Goal: Task Accomplishment & Management: Manage account settings

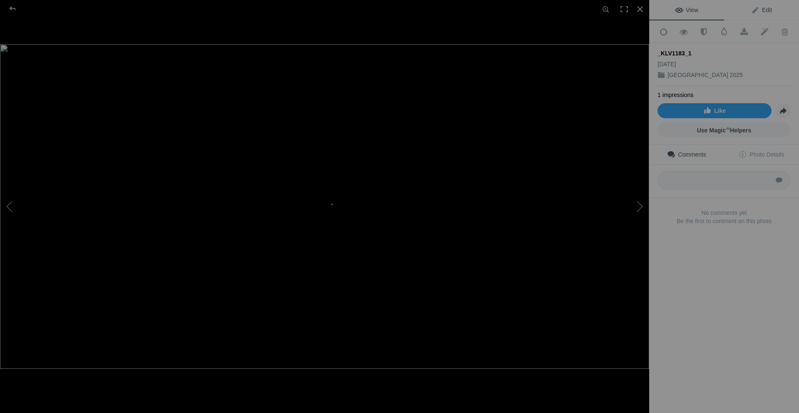
click at [767, 11] on span "Edit" at bounding box center [761, 10] width 21 height 7
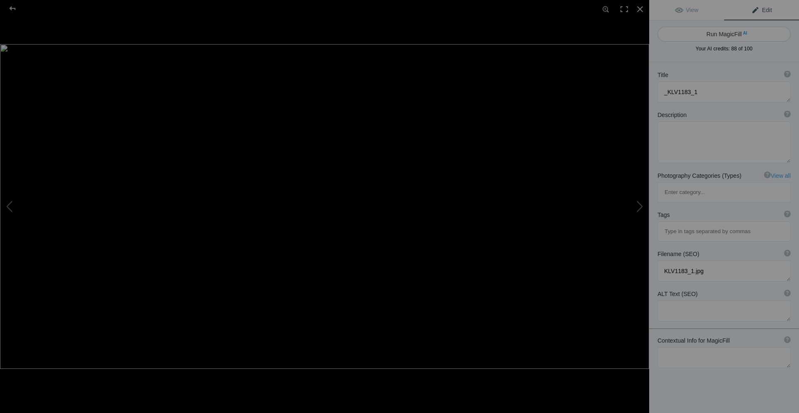
click at [722, 33] on button "Run MagicFill AI" at bounding box center [723, 34] width 133 height 15
type textarea "Majestic Forest Canopy with Sunlit Leaves"
type textarea "Experience the serene beauty of a lush forest where sunlight filters through vi…"
type textarea "majestic-forest-canopy-sunlit-leaves.jpg"
type textarea "Sunlit forest canopy featuring vibrant green leaves and moss-covered trees, cre…"
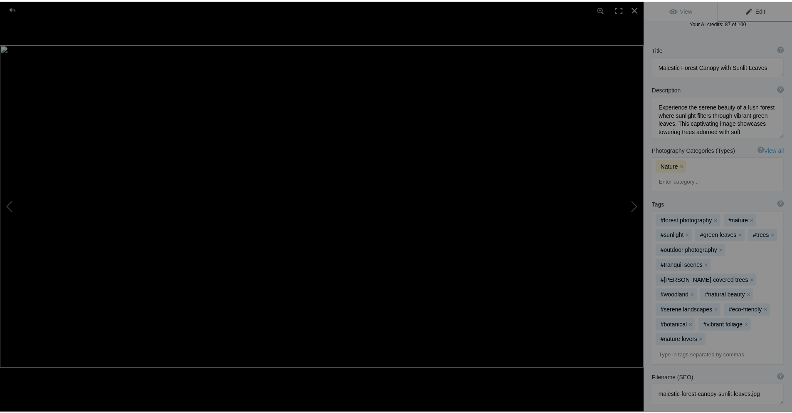
scroll to position [35, 0]
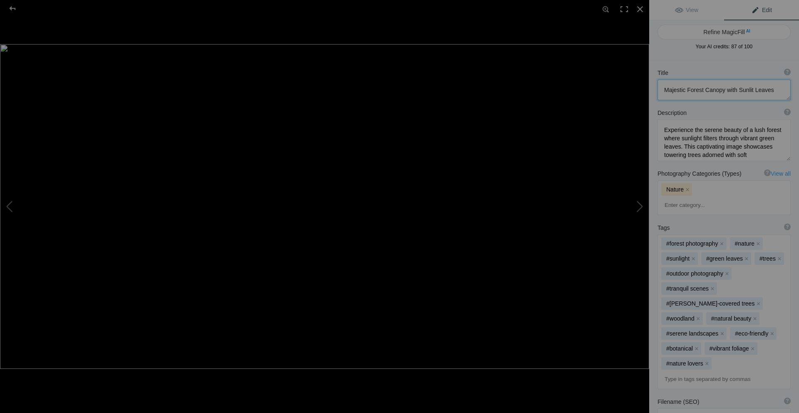
drag, startPoint x: 772, startPoint y: 90, endPoint x: 660, endPoint y: 86, distance: 112.0
click at [660, 86] on textarea at bounding box center [723, 89] width 133 height 21
click at [12, 5] on div at bounding box center [13, 8] width 30 height 17
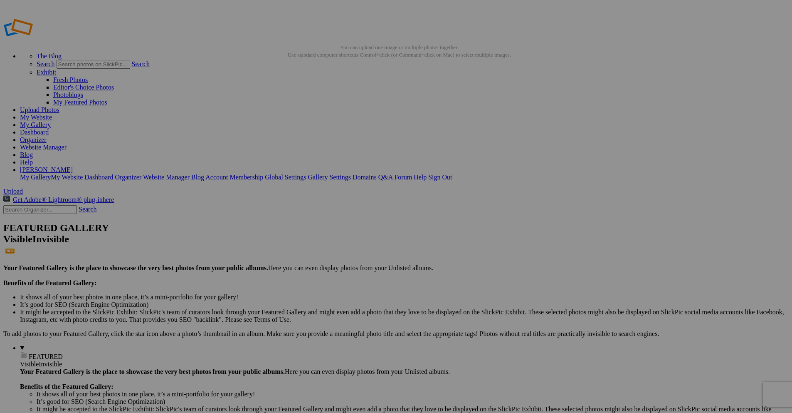
drag, startPoint x: 249, startPoint y: 245, endPoint x: 205, endPoint y: 242, distance: 43.8
paste input "Majestic Forest Canopy with Sunlit Leaves"
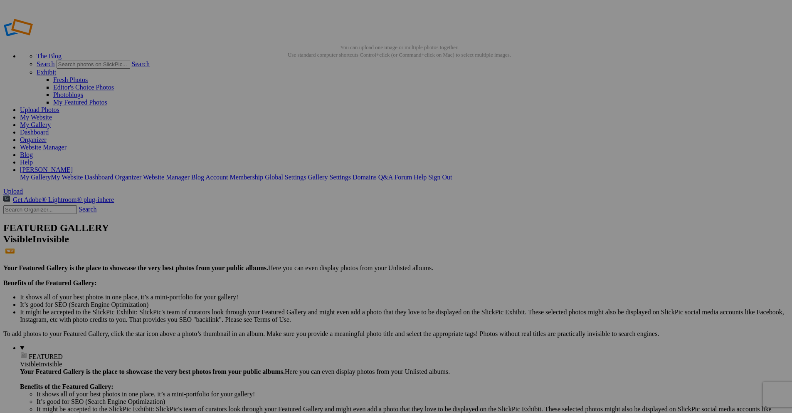
type input "Majestic Forest Canopy with Sunlit Leaves"
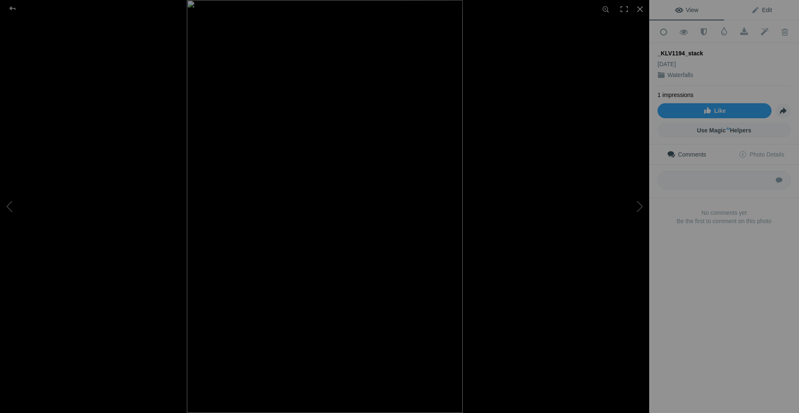
click at [754, 10] on span "Edit" at bounding box center [761, 10] width 21 height 7
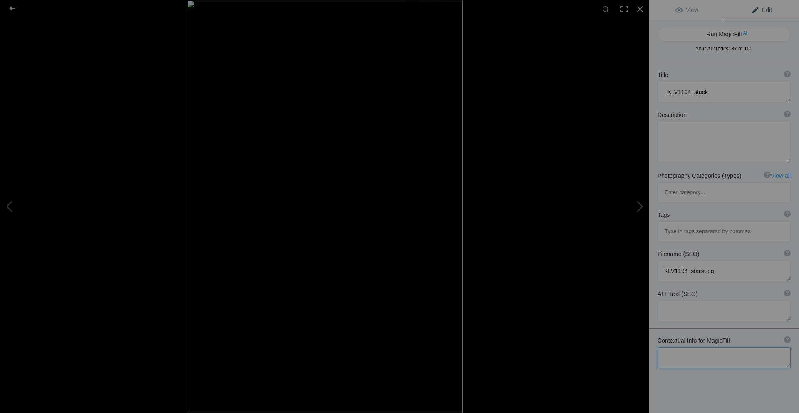
click at [698, 347] on textarea at bounding box center [723, 357] width 133 height 21
type textarea "Stocking Creek Falls"
click at [725, 34] on button "Run MagicFill AI" at bounding box center [723, 34] width 133 height 15
type textarea "Stocking Creek Falls: A Serene Waterfall Surrounded by Lush Greenery"
type textarea "Discover the tranquil beauty of Stocking Creek Falls, where a gentle waterfall …"
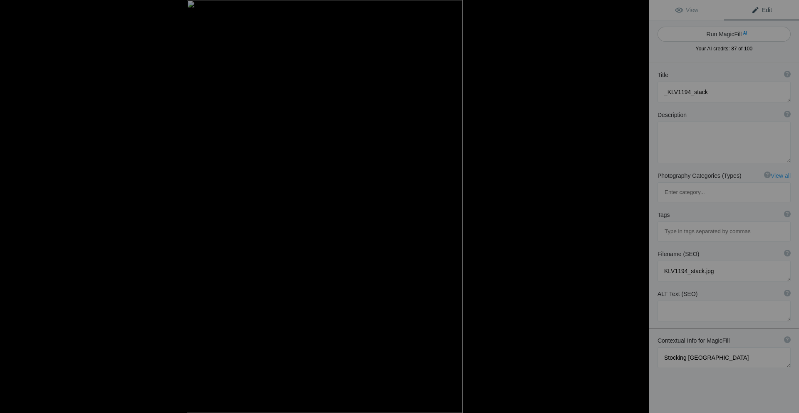
type textarea "stocking-creek-falls-waterfall.jpg"
type textarea "A serene view of Stocking Creek Falls, featuring a gentle waterfall cascading i…"
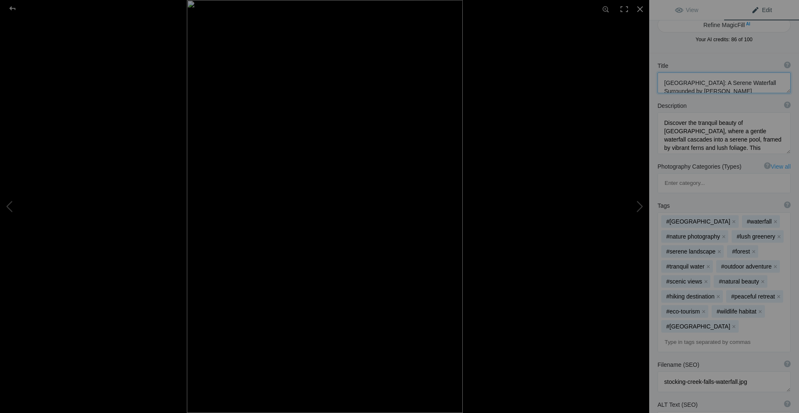
scroll to position [8, 0]
drag, startPoint x: 741, startPoint y: 89, endPoint x: 652, endPoint y: 97, distance: 88.9
click at [652, 97] on div "Title ? Photo title is one of the highest used Search Engine ranking criteria a…" at bounding box center [724, 301] width 150 height 496
type textarea "Stocking Creek Falls: A Serene Waterfall"
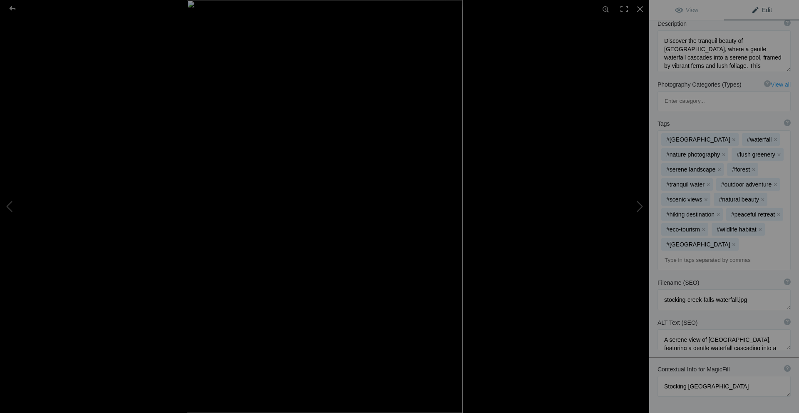
scroll to position [144, 0]
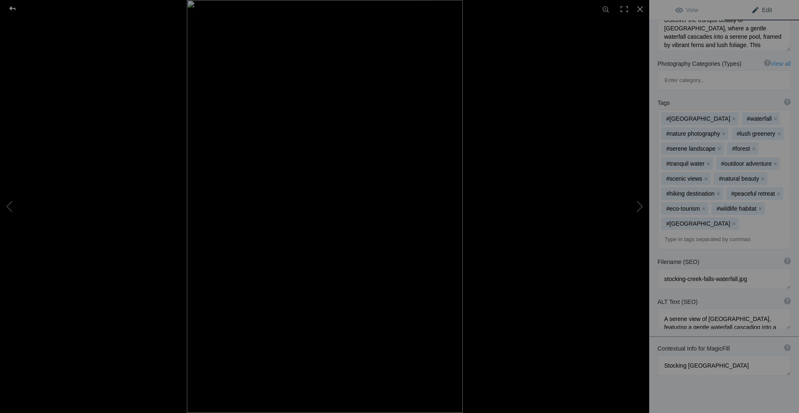
click at [13, 7] on div at bounding box center [13, 8] width 30 height 17
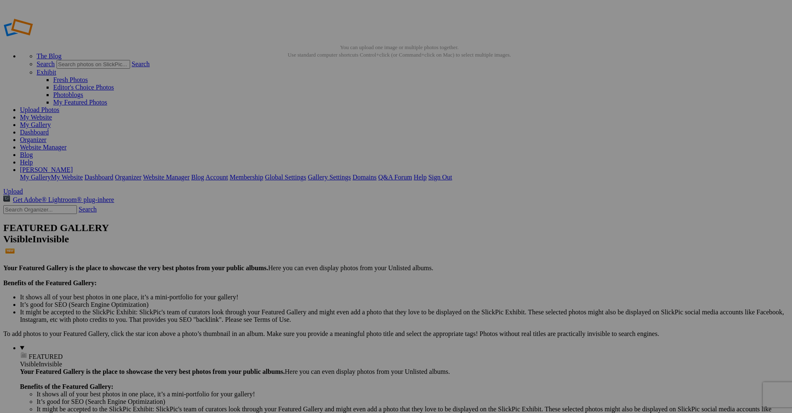
drag, startPoint x: 250, startPoint y: 162, endPoint x: 213, endPoint y: 161, distance: 37.9
drag, startPoint x: 213, startPoint y: 161, endPoint x: 411, endPoint y: 262, distance: 223.2
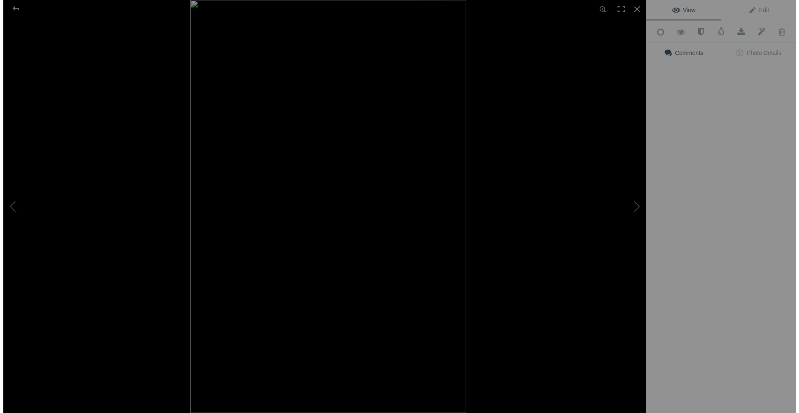
scroll to position [0, 0]
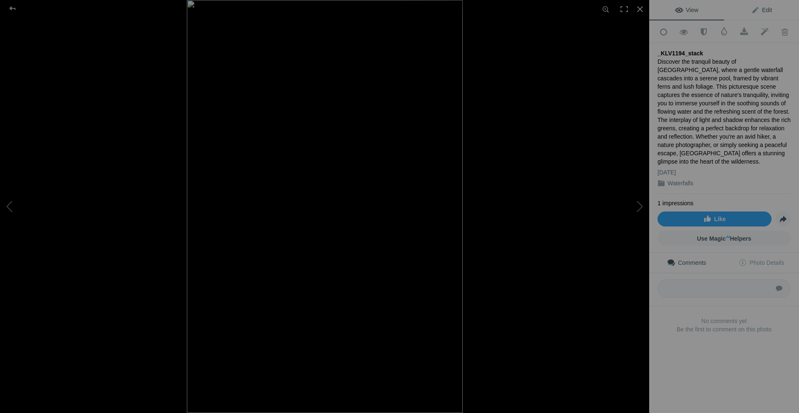
click at [760, 7] on span "Edit" at bounding box center [761, 10] width 21 height 7
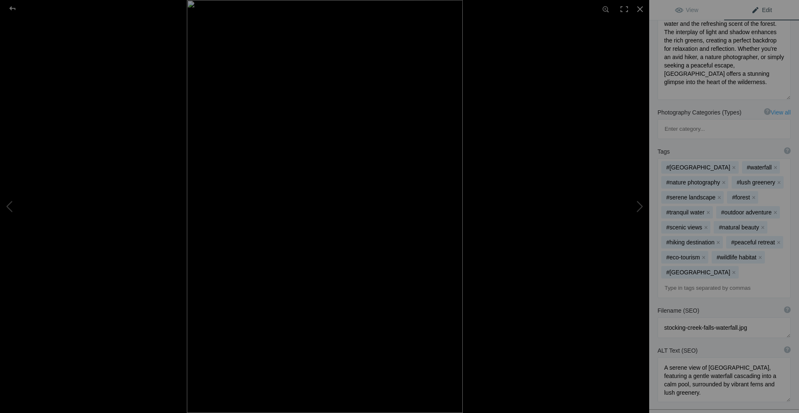
scroll to position [239, 0]
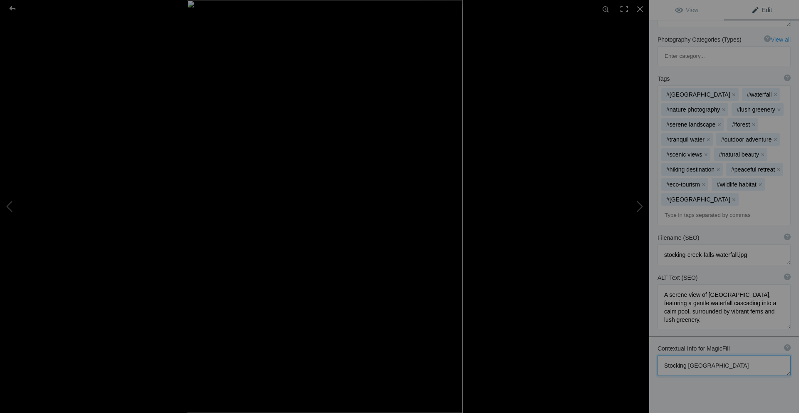
drag, startPoint x: 719, startPoint y: 332, endPoint x: 663, endPoint y: 334, distance: 55.8
click at [663, 355] on textarea at bounding box center [723, 365] width 133 height 21
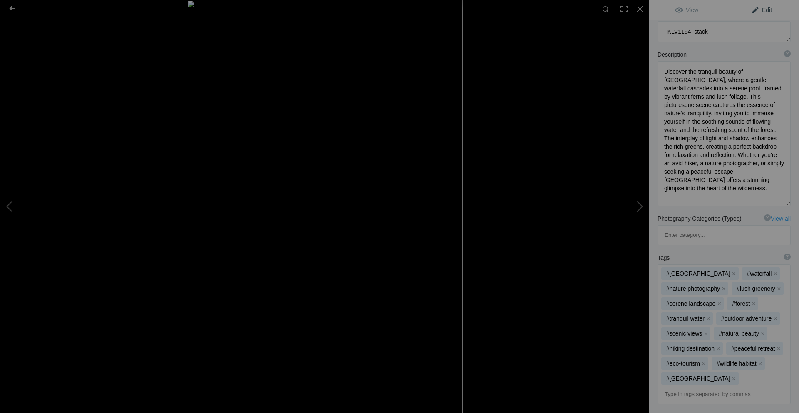
scroll to position [0, 0]
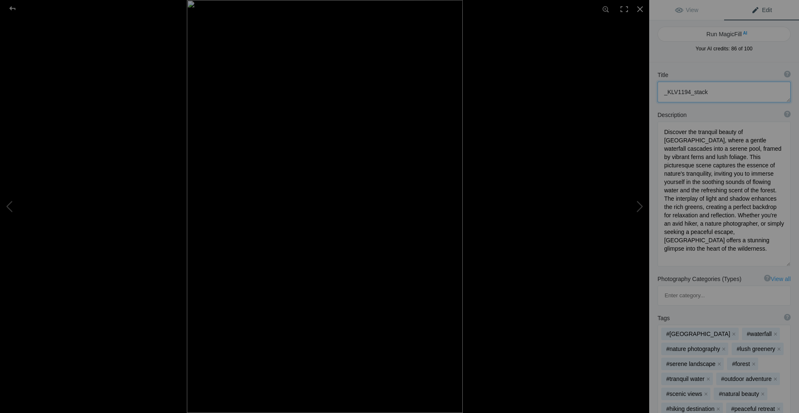
drag, startPoint x: 714, startPoint y: 88, endPoint x: 643, endPoint y: 93, distance: 70.9
click at [643, 93] on div "_KLV1194_stack View Edit Run MagicFill AI Your AI credits: 86 of 100 You have u…" at bounding box center [399, 206] width 799 height 413
paste textarea "Stocking Creek Falls"
type textarea "Stocking Creek Falls"
click at [7, 8] on div at bounding box center [13, 8] width 30 height 17
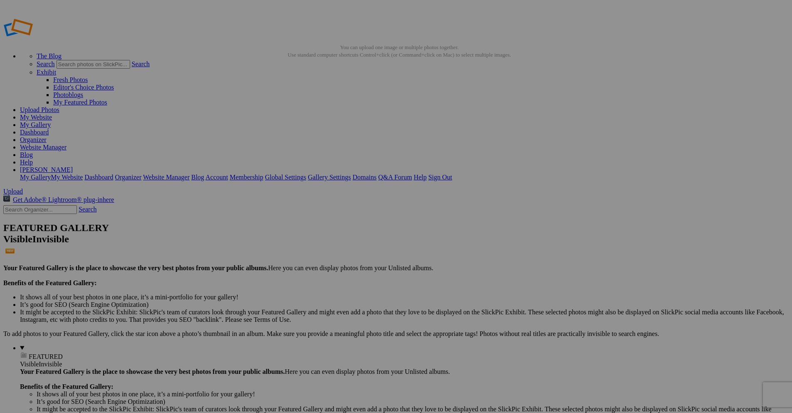
drag, startPoint x: 250, startPoint y: 161, endPoint x: 208, endPoint y: 156, distance: 42.2
paste input "Stocking Creek Falls"
type input "Stocking Creek Falls"
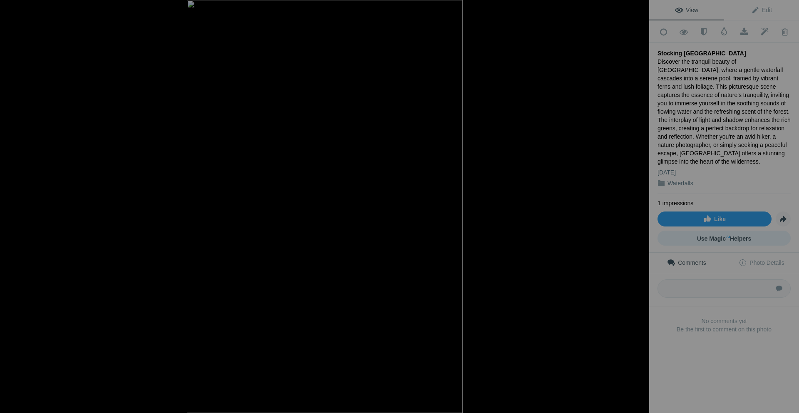
click at [733, 236] on span "Use Magic AI Helpers" at bounding box center [724, 238] width 54 height 7
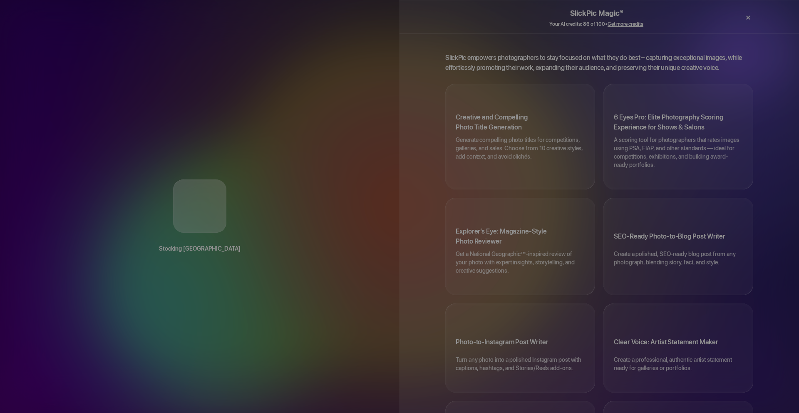
click at [748, 14] on div "×" at bounding box center [747, 17] width 25 height 17
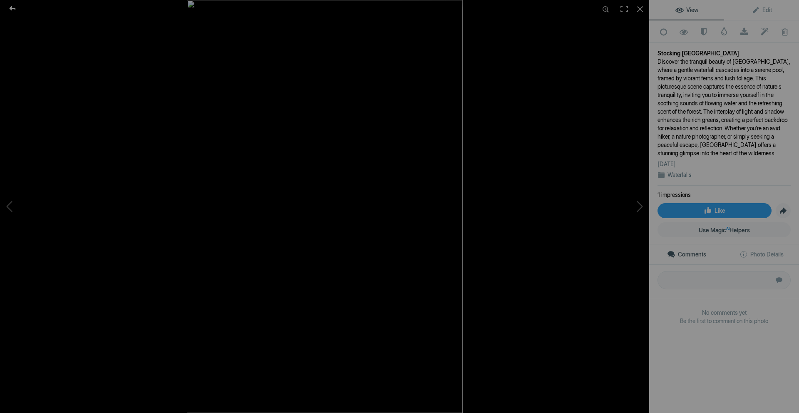
click at [10, 11] on div at bounding box center [13, 8] width 30 height 17
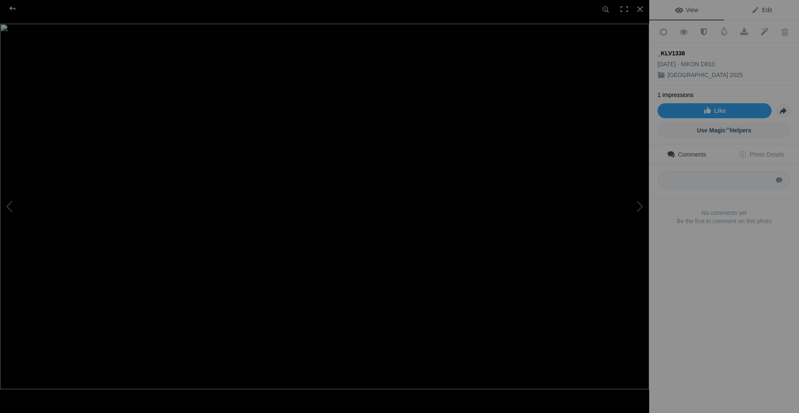
click at [754, 12] on span "Edit" at bounding box center [761, 10] width 21 height 7
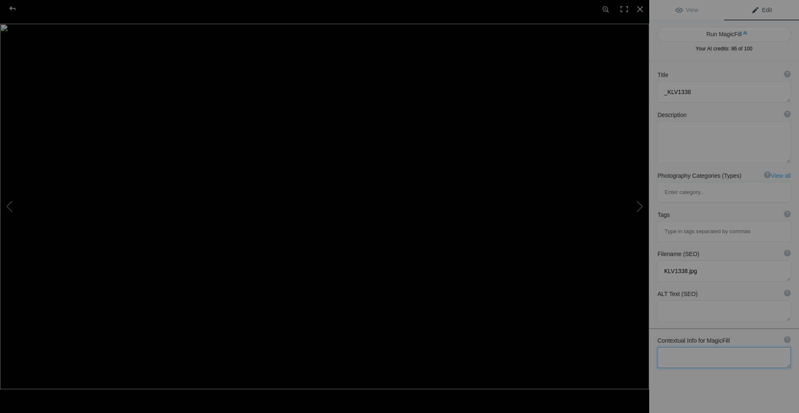
click at [710, 347] on textarea at bounding box center [723, 357] width 133 height 21
type textarea "Out for a paddle"
click at [745, 30] on button "Run MagicFill AI" at bounding box center [723, 34] width 133 height 15
type textarea "Serene Reflections of a Lakeside Lodge"
type textarea "This captivating image captures a tranquil lakeside scene, showcasing a charmin…"
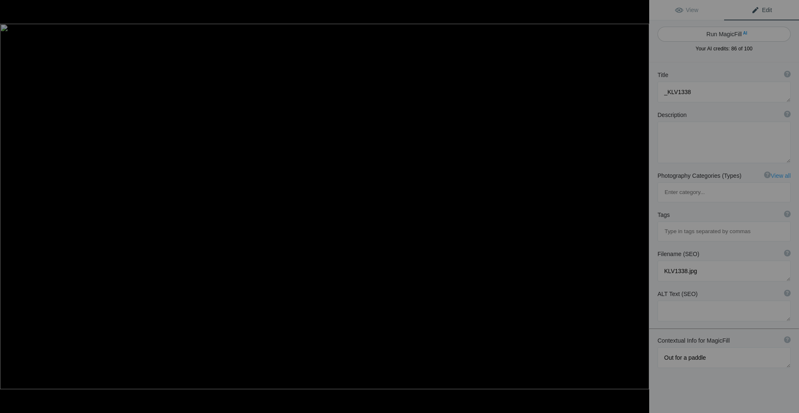
type textarea "serene-reflections-lakeside-lodge.jpg"
type textarea "A lakeside lodge reflecting in calm waters surrounded by lush greenery, invitin…"
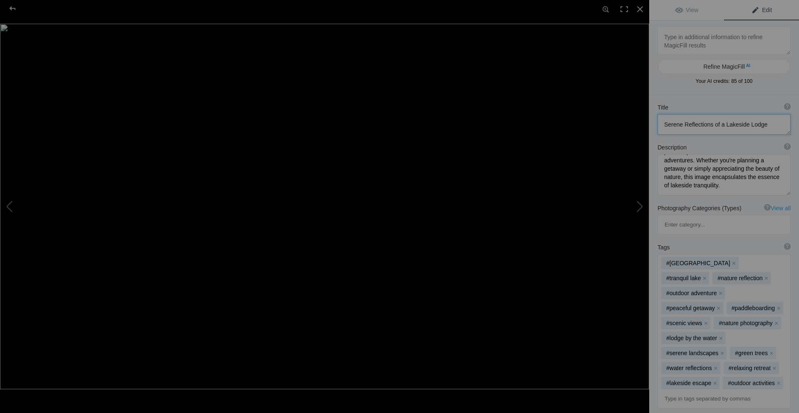
drag, startPoint x: 764, startPoint y: 122, endPoint x: 722, endPoint y: 126, distance: 41.8
click at [722, 126] on textarea at bounding box center [723, 124] width 133 height 21
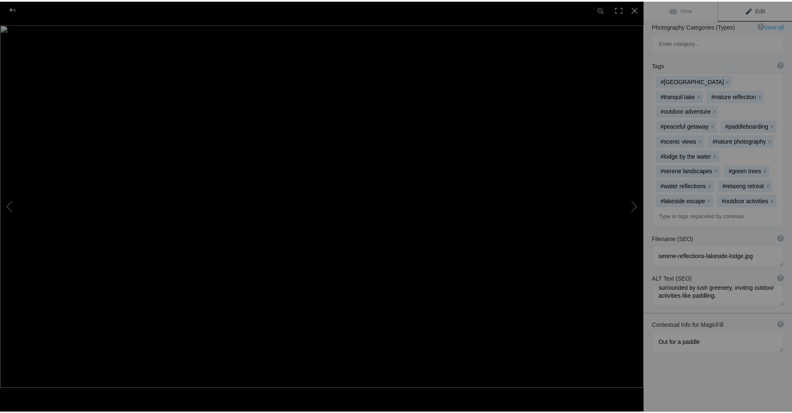
scroll to position [189, 0]
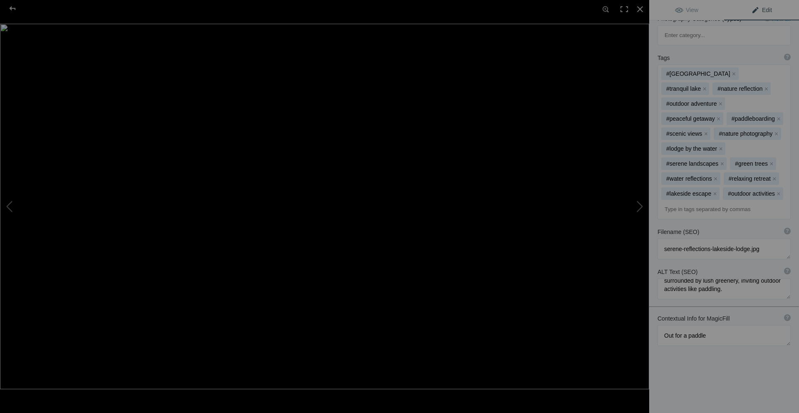
type textarea "Serene Reflections of a Paddler"
drag, startPoint x: 709, startPoint y: 333, endPoint x: 663, endPoint y: 336, distance: 46.2
click at [663, 336] on textarea at bounding box center [723, 335] width 133 height 21
click at [9, 6] on div at bounding box center [13, 8] width 30 height 17
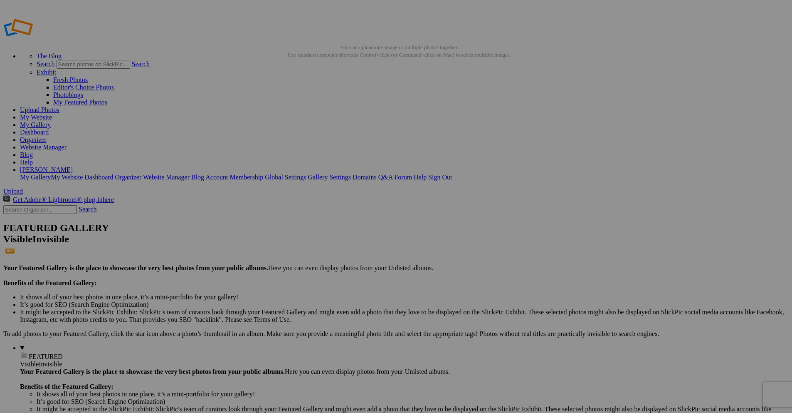
drag, startPoint x: 244, startPoint y: 248, endPoint x: 218, endPoint y: 244, distance: 26.5
paste input "Out for a paddle"
type input "Out for a Paddle"
